Goal: Task Accomplishment & Management: Use online tool/utility

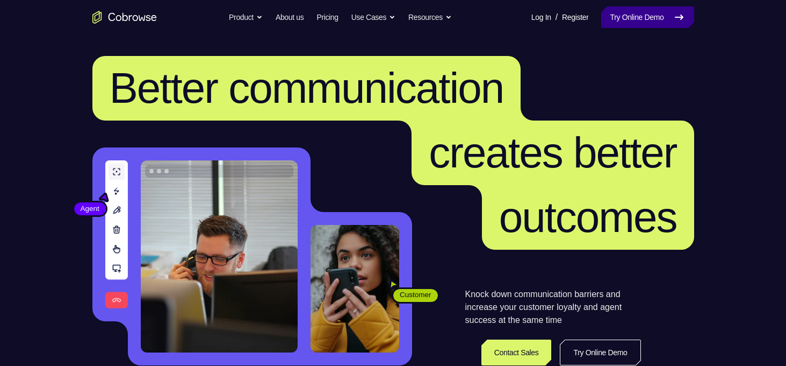
click at [661, 9] on link "Try Online Demo" at bounding box center [648, 17] width 92 height 22
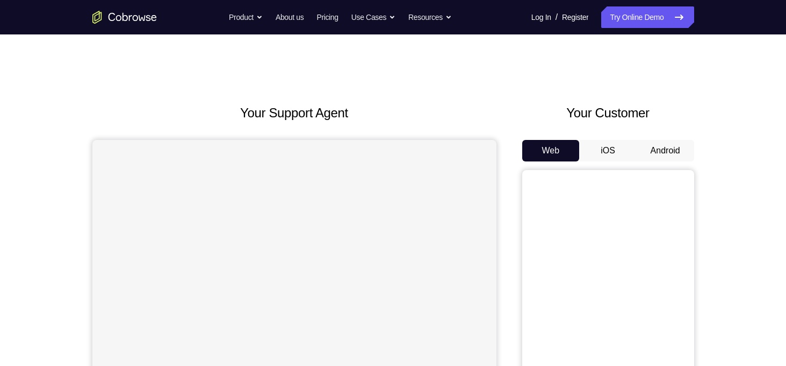
click at [668, 154] on button "Android" at bounding box center [666, 151] width 58 height 22
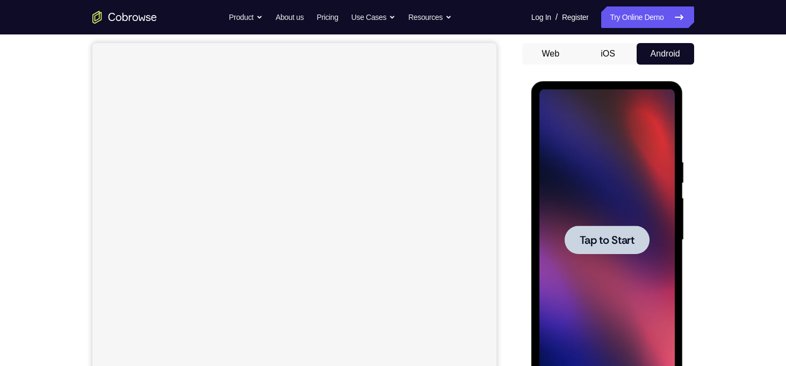
click at [577, 270] on div at bounding box center [607, 239] width 135 height 301
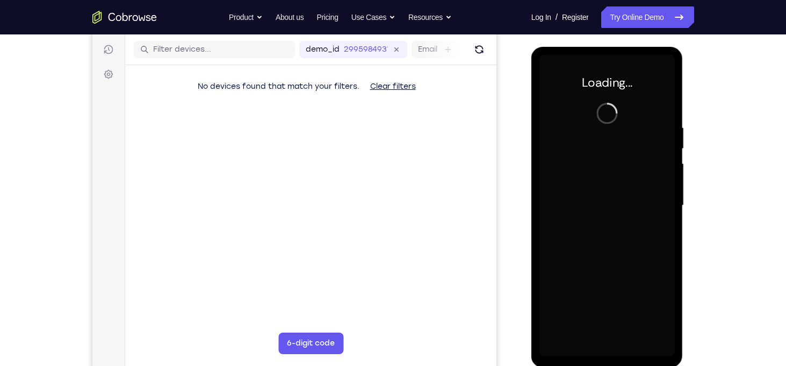
scroll to position [133, 0]
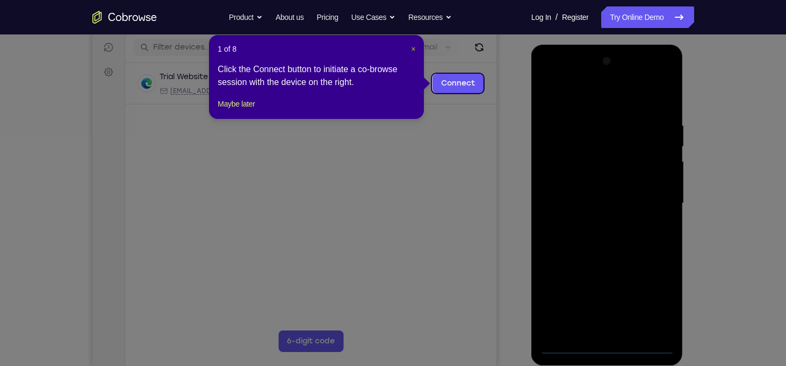
click at [413, 47] on span "×" at bounding box center [413, 49] width 4 height 9
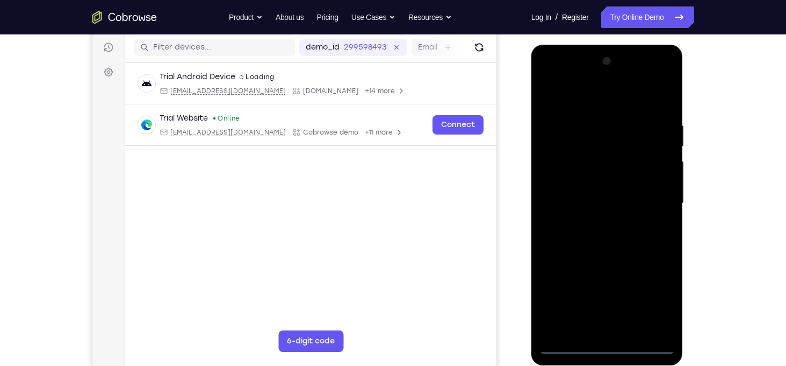
click at [605, 344] on div at bounding box center [607, 203] width 135 height 301
click at [649, 303] on div at bounding box center [607, 203] width 135 height 301
click at [573, 96] on div at bounding box center [607, 203] width 135 height 301
click at [652, 204] on div at bounding box center [607, 203] width 135 height 301
click at [598, 221] on div at bounding box center [607, 203] width 135 height 301
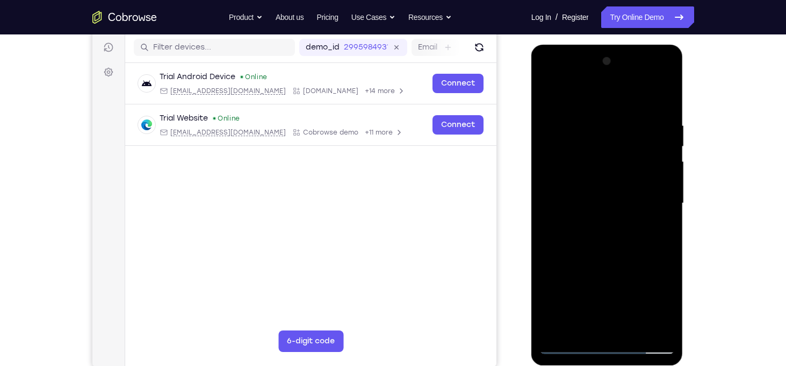
click at [582, 198] on div at bounding box center [607, 203] width 135 height 301
click at [577, 188] on div at bounding box center [607, 203] width 135 height 301
click at [577, 200] on div at bounding box center [607, 203] width 135 height 301
click at [584, 238] on div at bounding box center [607, 203] width 135 height 301
click at [656, 99] on div at bounding box center [607, 203] width 135 height 301
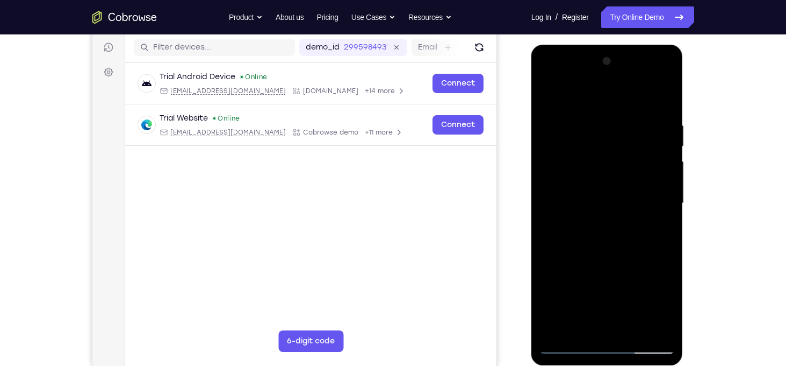
click at [625, 233] on div at bounding box center [607, 203] width 135 height 301
click at [617, 233] on div at bounding box center [607, 203] width 135 height 301
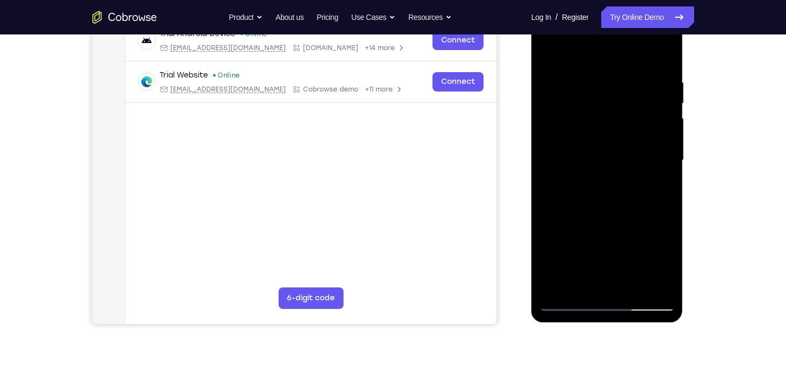
scroll to position [181, 0]
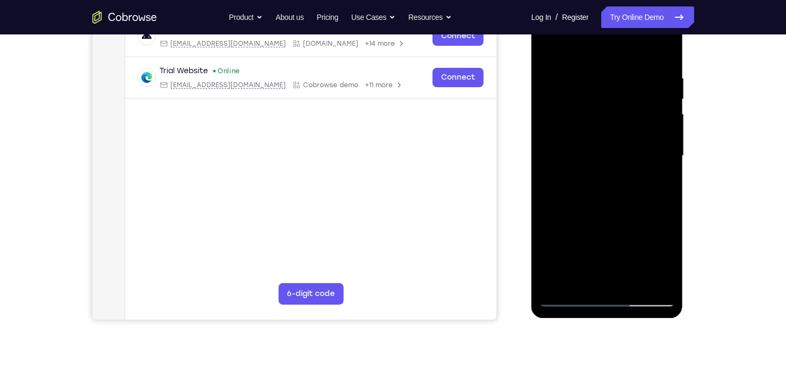
click at [550, 223] on div at bounding box center [607, 155] width 135 height 301
click at [664, 138] on div at bounding box center [607, 155] width 135 height 301
click at [669, 140] on div at bounding box center [607, 155] width 135 height 301
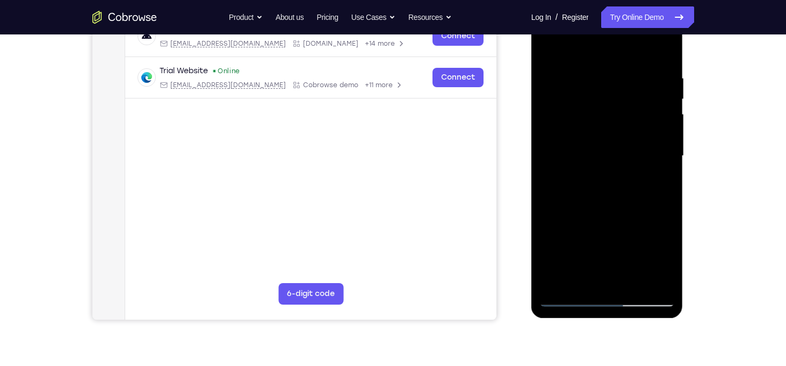
click at [586, 68] on div at bounding box center [607, 155] width 135 height 301
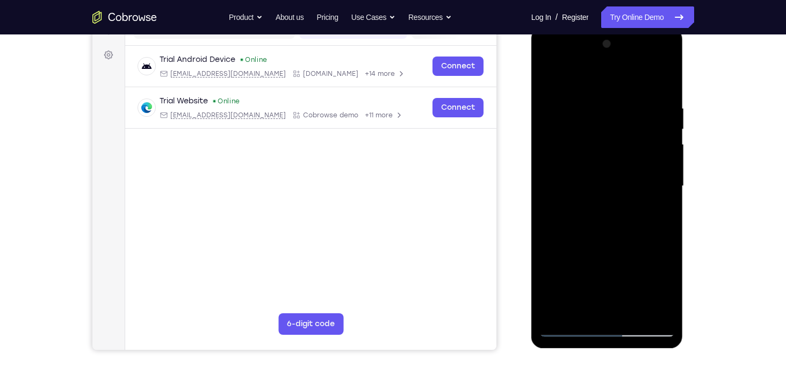
scroll to position [148, 0]
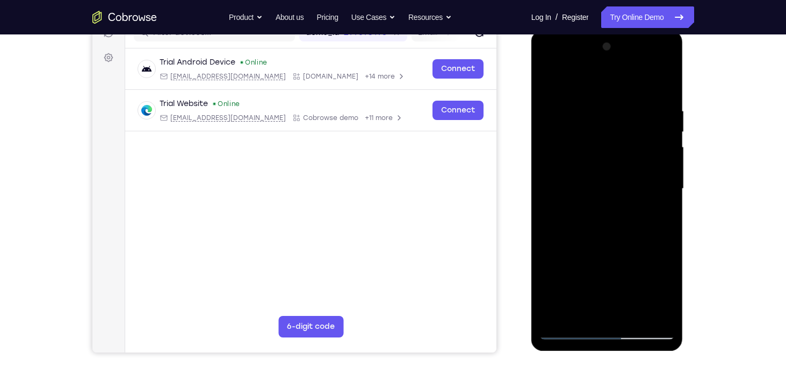
click at [667, 175] on div at bounding box center [607, 188] width 135 height 301
click at [650, 309] on div at bounding box center [607, 188] width 135 height 301
click at [671, 206] on div at bounding box center [607, 188] width 135 height 301
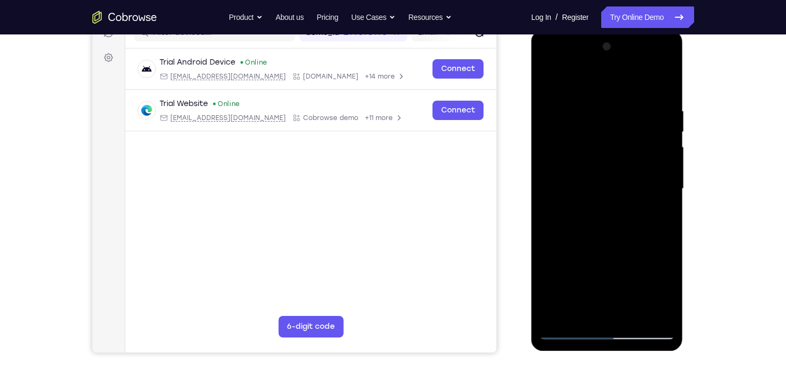
click at [542, 225] on div at bounding box center [607, 188] width 135 height 301
click at [649, 312] on div at bounding box center [607, 188] width 135 height 301
click at [659, 249] on div at bounding box center [607, 188] width 135 height 301
click at [651, 312] on div at bounding box center [607, 188] width 135 height 301
click at [669, 262] on div at bounding box center [607, 188] width 135 height 301
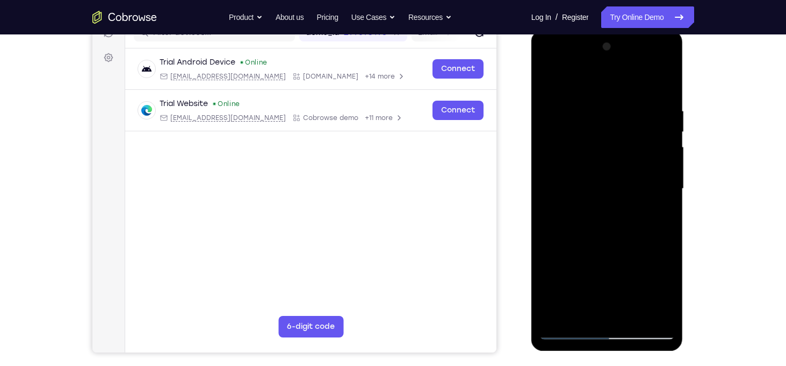
click at [669, 261] on div at bounding box center [607, 188] width 135 height 301
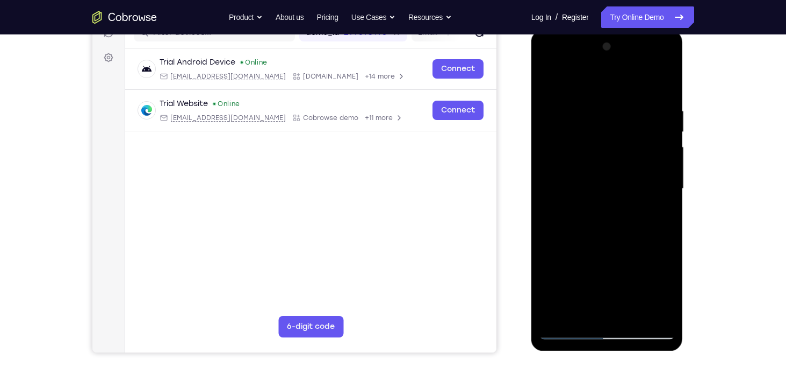
click at [649, 309] on div at bounding box center [607, 188] width 135 height 301
click at [664, 271] on div at bounding box center [607, 188] width 135 height 301
click at [546, 240] on div at bounding box center [607, 188] width 135 height 301
click at [664, 225] on div at bounding box center [607, 188] width 135 height 301
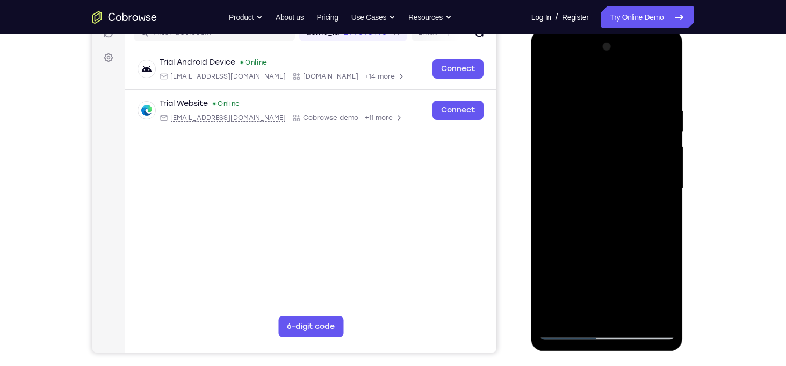
click at [664, 225] on div at bounding box center [607, 188] width 135 height 301
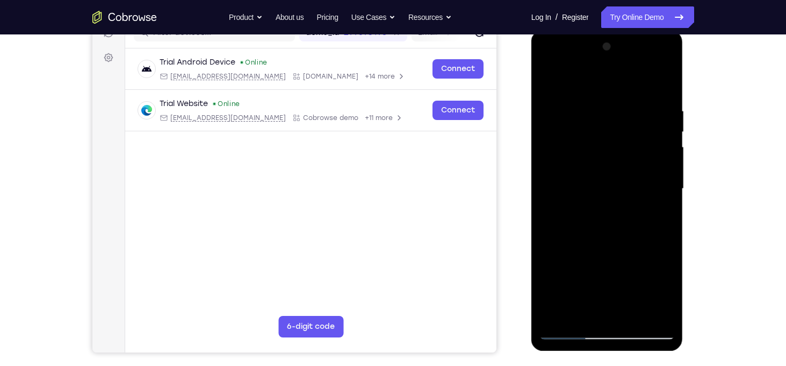
click at [665, 82] on div at bounding box center [607, 188] width 135 height 301
click at [670, 223] on div at bounding box center [607, 188] width 135 height 301
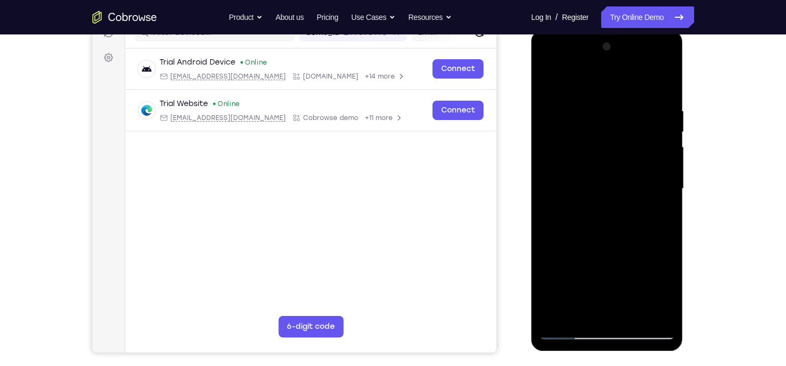
click at [671, 80] on div at bounding box center [607, 188] width 135 height 301
click at [610, 111] on div at bounding box center [607, 188] width 135 height 301
click at [547, 77] on div at bounding box center [607, 188] width 135 height 301
click at [654, 195] on div at bounding box center [607, 188] width 135 height 301
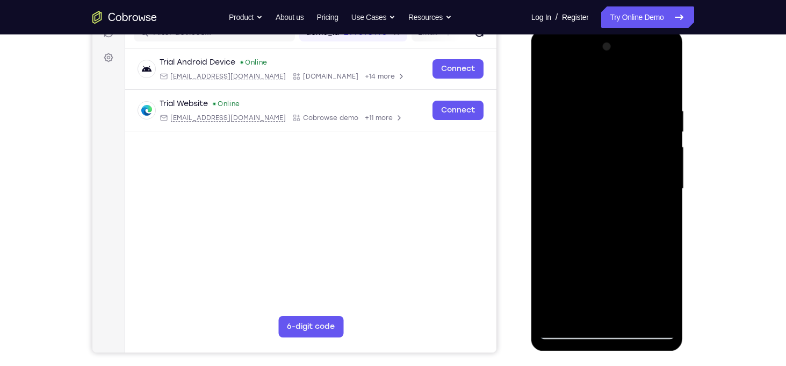
click at [665, 202] on div at bounding box center [607, 188] width 135 height 301
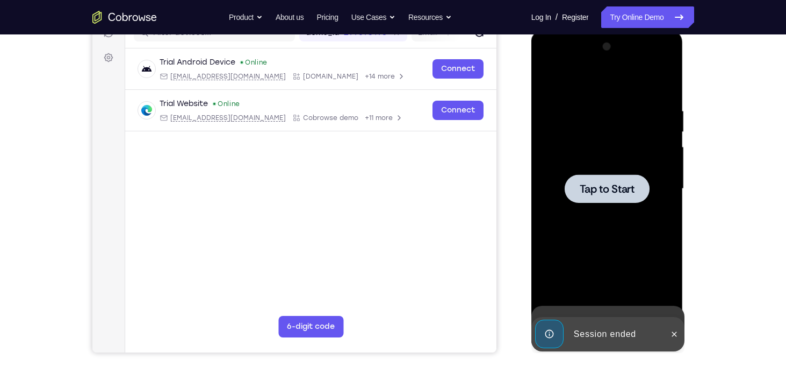
click at [664, 202] on div at bounding box center [607, 188] width 135 height 301
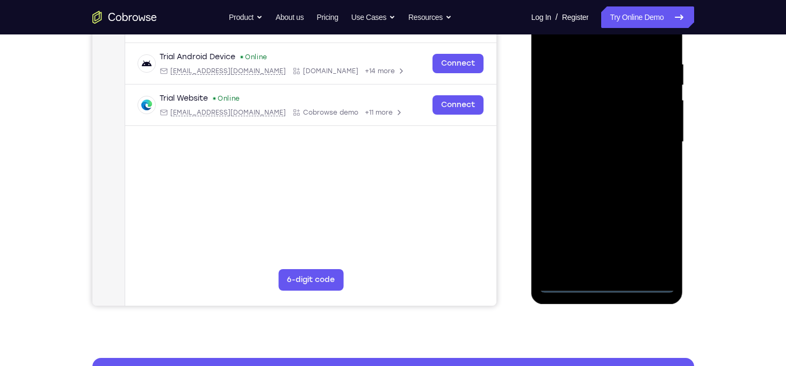
scroll to position [195, 0]
click at [608, 287] on div at bounding box center [607, 141] width 135 height 301
click at [652, 241] on div at bounding box center [607, 141] width 135 height 301
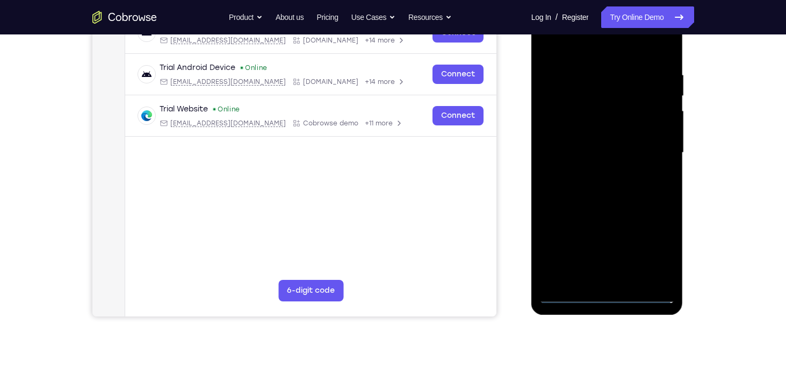
click at [569, 51] on div at bounding box center [607, 152] width 135 height 301
click at [561, 125] on div at bounding box center [607, 152] width 135 height 301
click at [580, 156] on div at bounding box center [607, 152] width 135 height 301
click at [579, 148] on div at bounding box center [607, 152] width 135 height 301
click at [574, 167] on div at bounding box center [607, 152] width 135 height 301
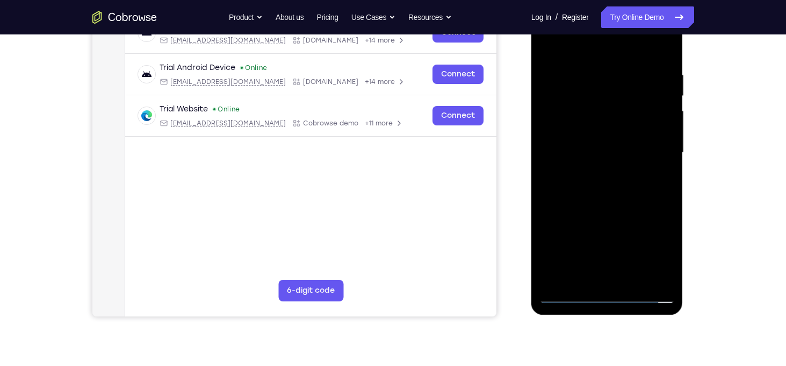
click at [660, 49] on div at bounding box center [607, 152] width 135 height 301
click at [606, 290] on div at bounding box center [607, 152] width 135 height 301
click at [607, 282] on div at bounding box center [607, 152] width 135 height 301
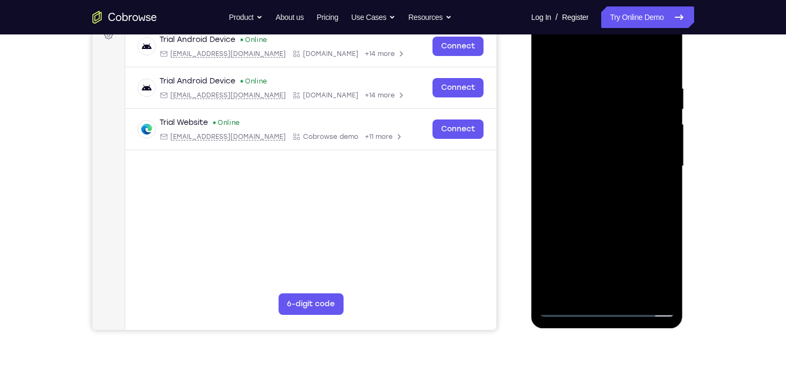
scroll to position [171, 0]
click at [567, 116] on div at bounding box center [607, 165] width 135 height 301
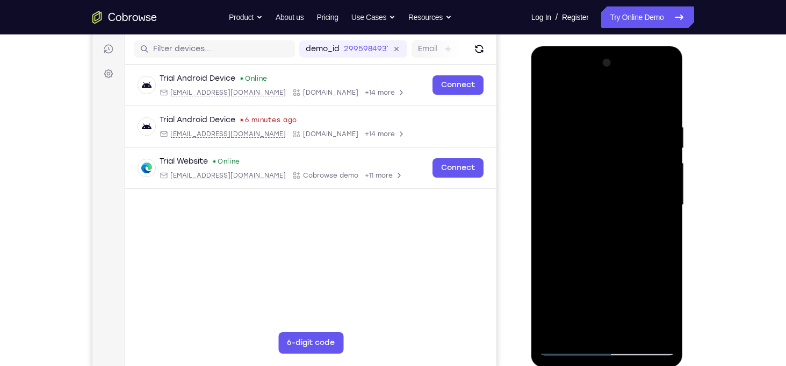
scroll to position [131, 0]
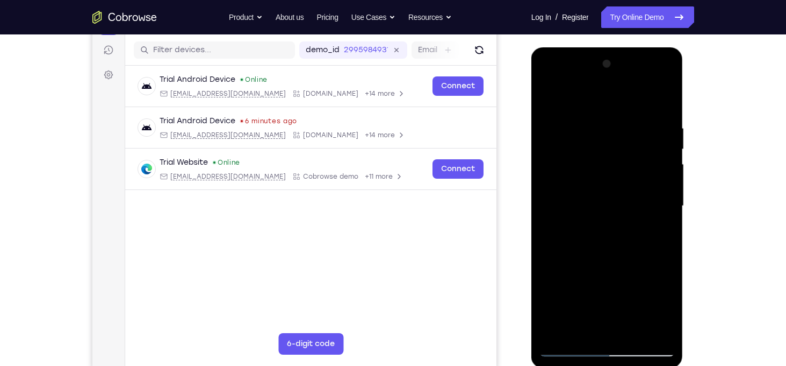
click at [547, 84] on div at bounding box center [607, 205] width 135 height 301
click at [566, 163] on div at bounding box center [607, 205] width 135 height 301
click at [564, 167] on div at bounding box center [607, 205] width 135 height 301
click at [572, 112] on div at bounding box center [607, 205] width 135 height 301
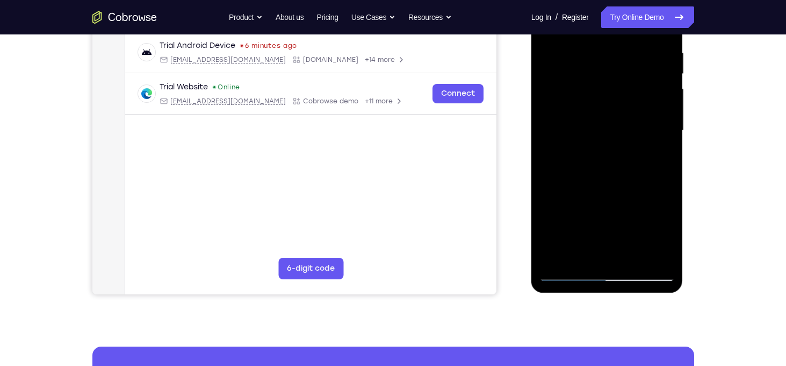
scroll to position [205, 0]
click at [568, 275] on div at bounding box center [607, 131] width 135 height 301
click at [660, 60] on div at bounding box center [607, 131] width 135 height 301
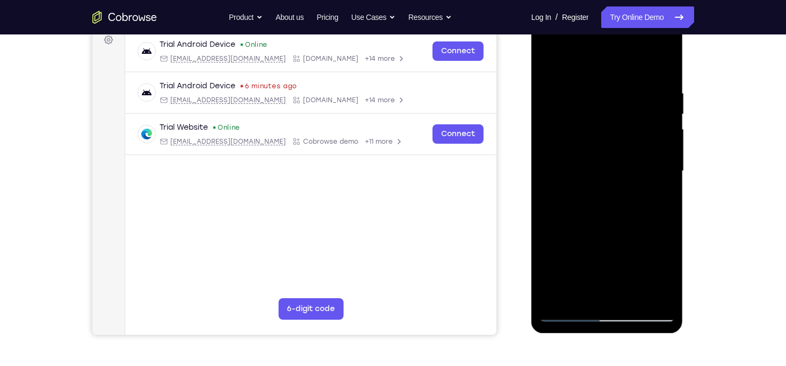
scroll to position [164, 0]
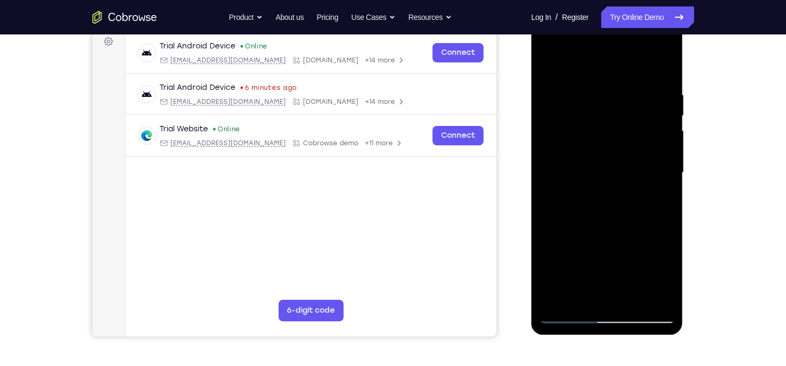
click at [659, 142] on div at bounding box center [607, 172] width 135 height 301
click at [609, 301] on div at bounding box center [607, 172] width 135 height 301
click at [659, 219] on div at bounding box center [607, 172] width 135 height 301
click at [559, 81] on div at bounding box center [607, 172] width 135 height 301
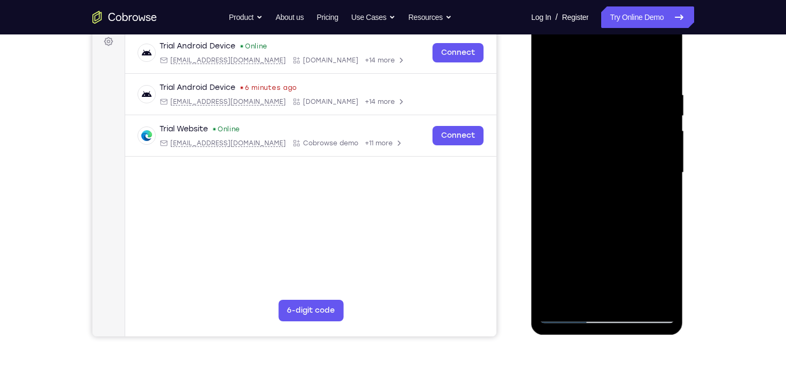
click at [668, 65] on div at bounding box center [607, 172] width 135 height 301
click at [585, 195] on div at bounding box center [607, 172] width 135 height 301
click at [662, 242] on div at bounding box center [607, 172] width 135 height 301
click at [563, 244] on div at bounding box center [607, 172] width 135 height 301
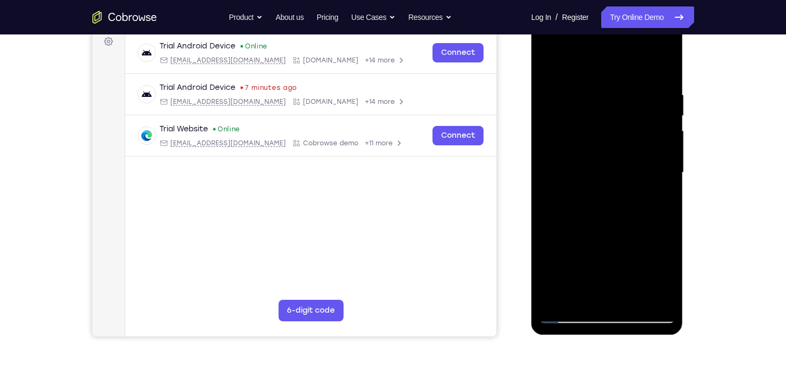
click at [548, 246] on div at bounding box center [607, 172] width 135 height 301
click at [547, 80] on div at bounding box center [607, 172] width 135 height 301
click at [670, 65] on div at bounding box center [607, 172] width 135 height 301
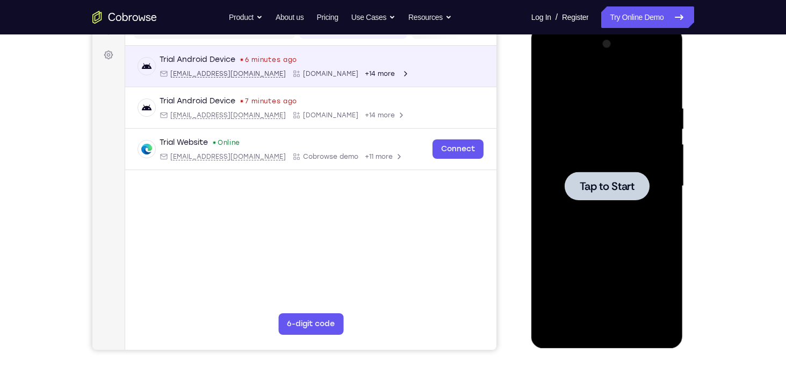
scroll to position [0, 0]
